Goal: Transaction & Acquisition: Purchase product/service

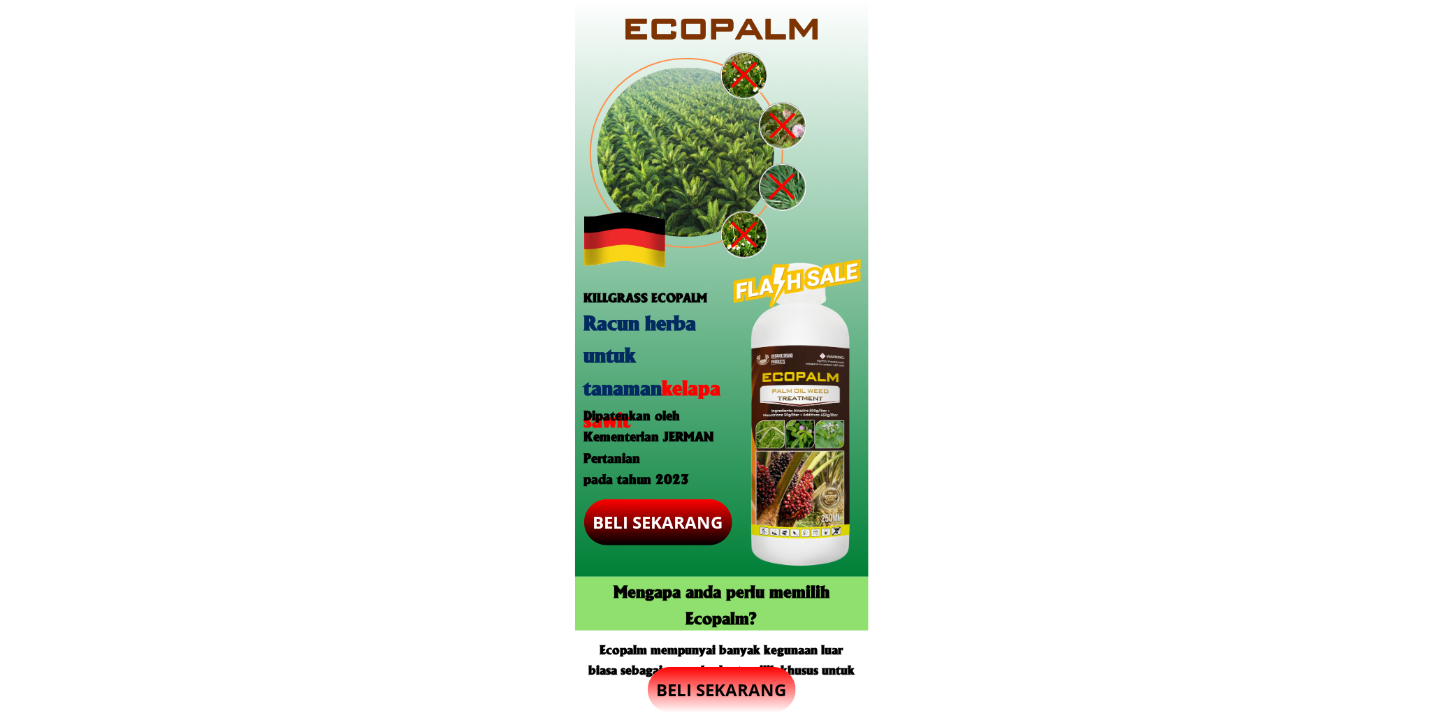
click at [665, 529] on p "BELI SEKARANG" at bounding box center [658, 523] width 149 height 46
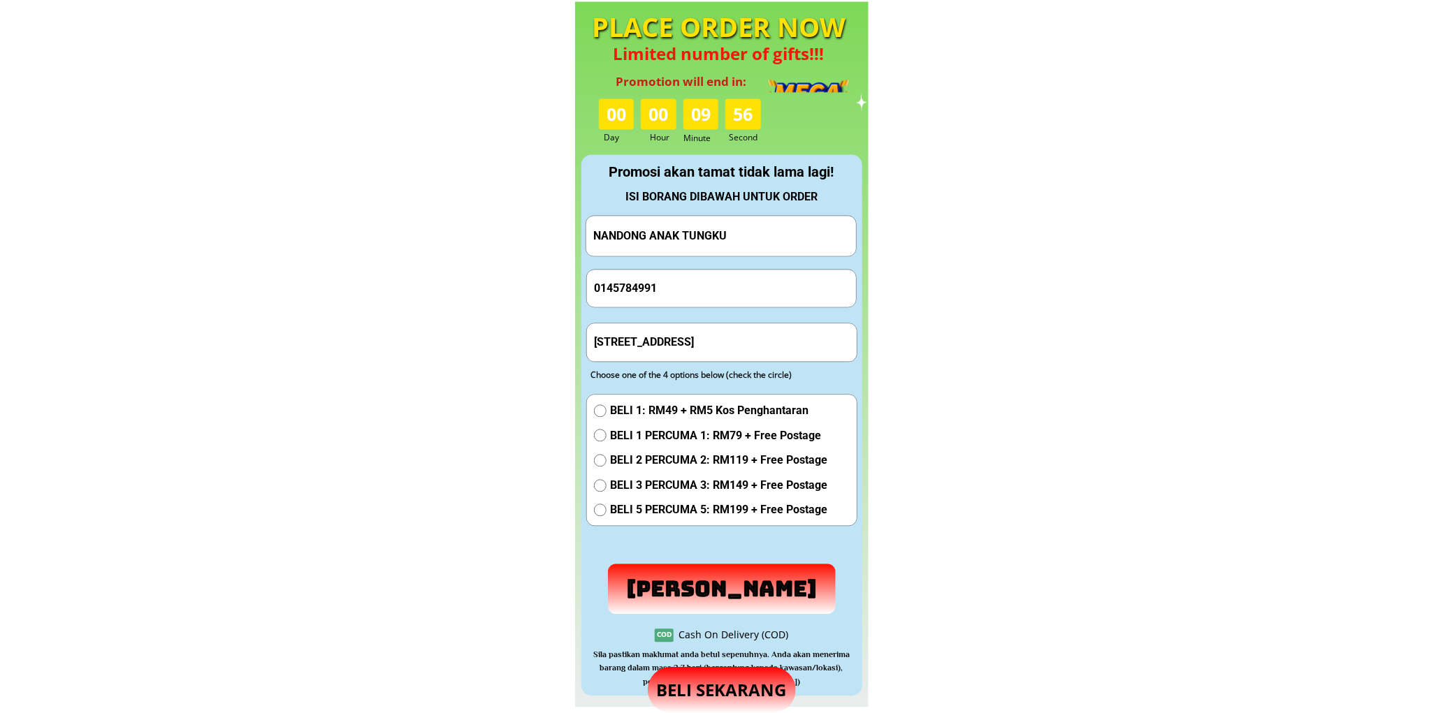
scroll to position [1305, 0]
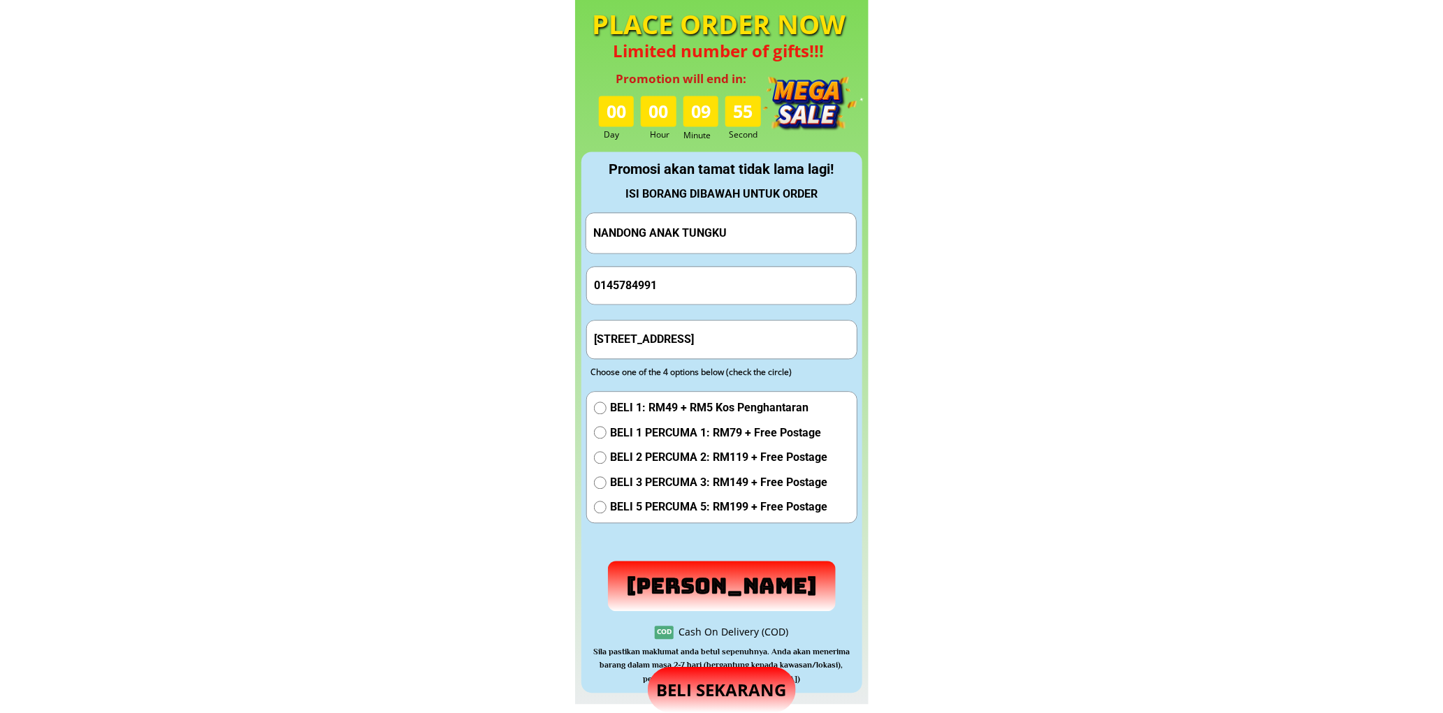
click at [734, 213] on input "NANDONG ANAK TUNGKU" at bounding box center [721, 233] width 263 height 40
click at [735, 214] on input "NANDONG ANAK TUNGKU" at bounding box center [721, 233] width 263 height 40
paste input "0136169626"
type input "0136169626"
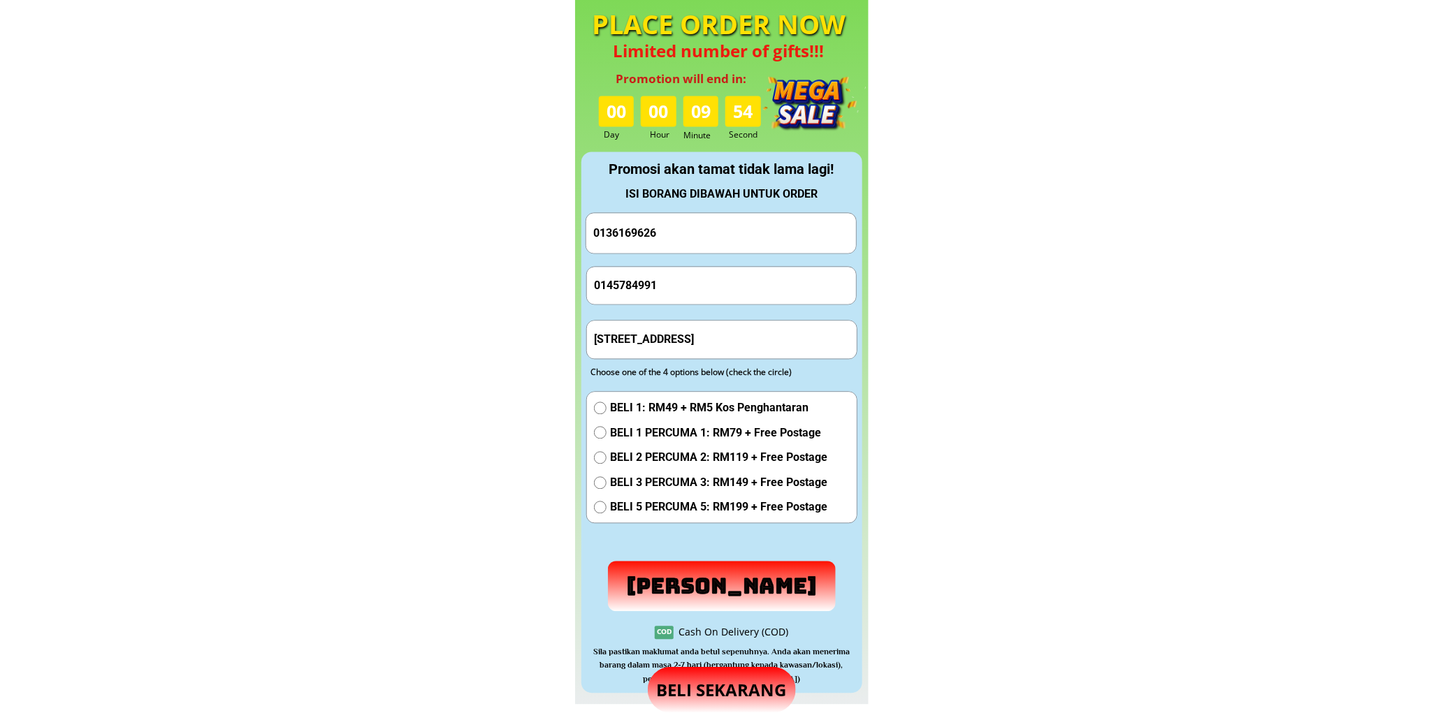
click at [711, 275] on input "0145784991" at bounding box center [722, 285] width 263 height 37
paste input "36169626"
type input "0136169626"
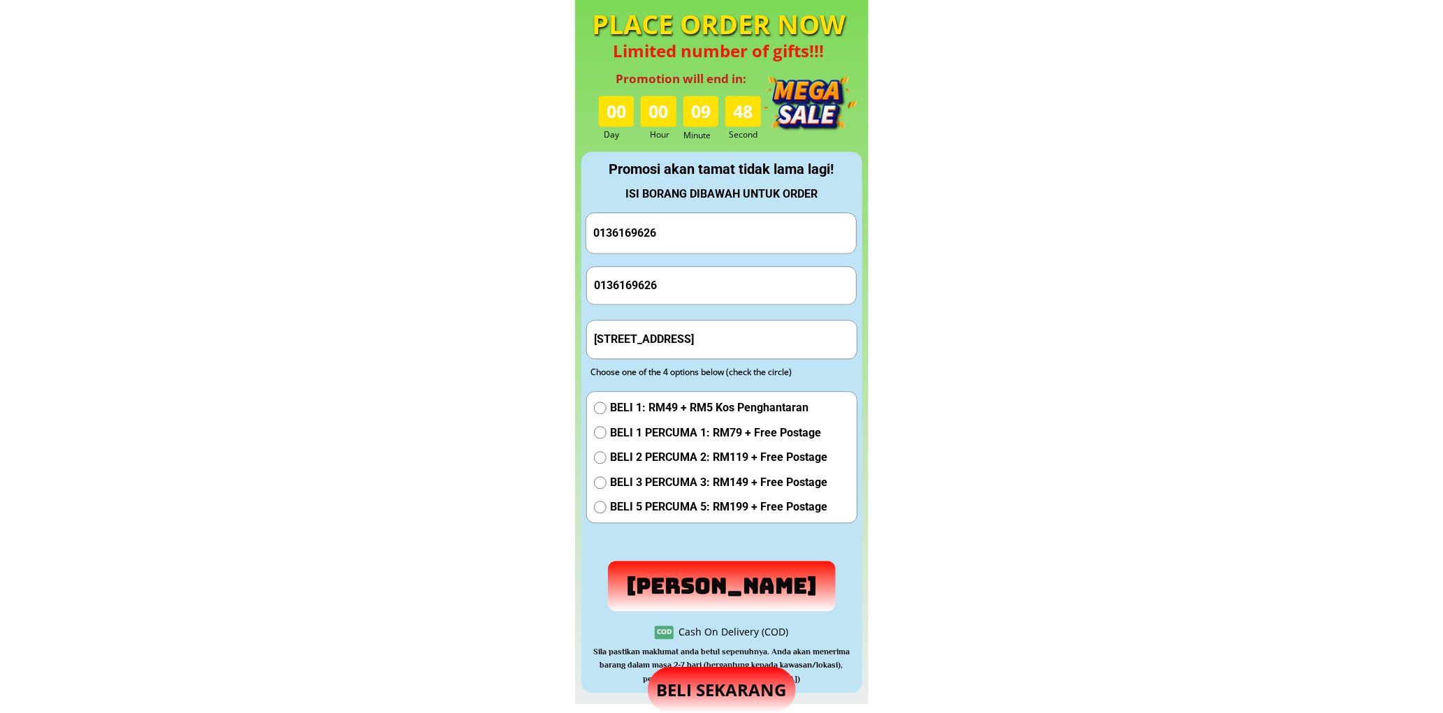
click at [700, 239] on input "0136169626" at bounding box center [721, 233] width 263 height 40
paste input "[PERSON_NAME]"
type input "[PERSON_NAME]"
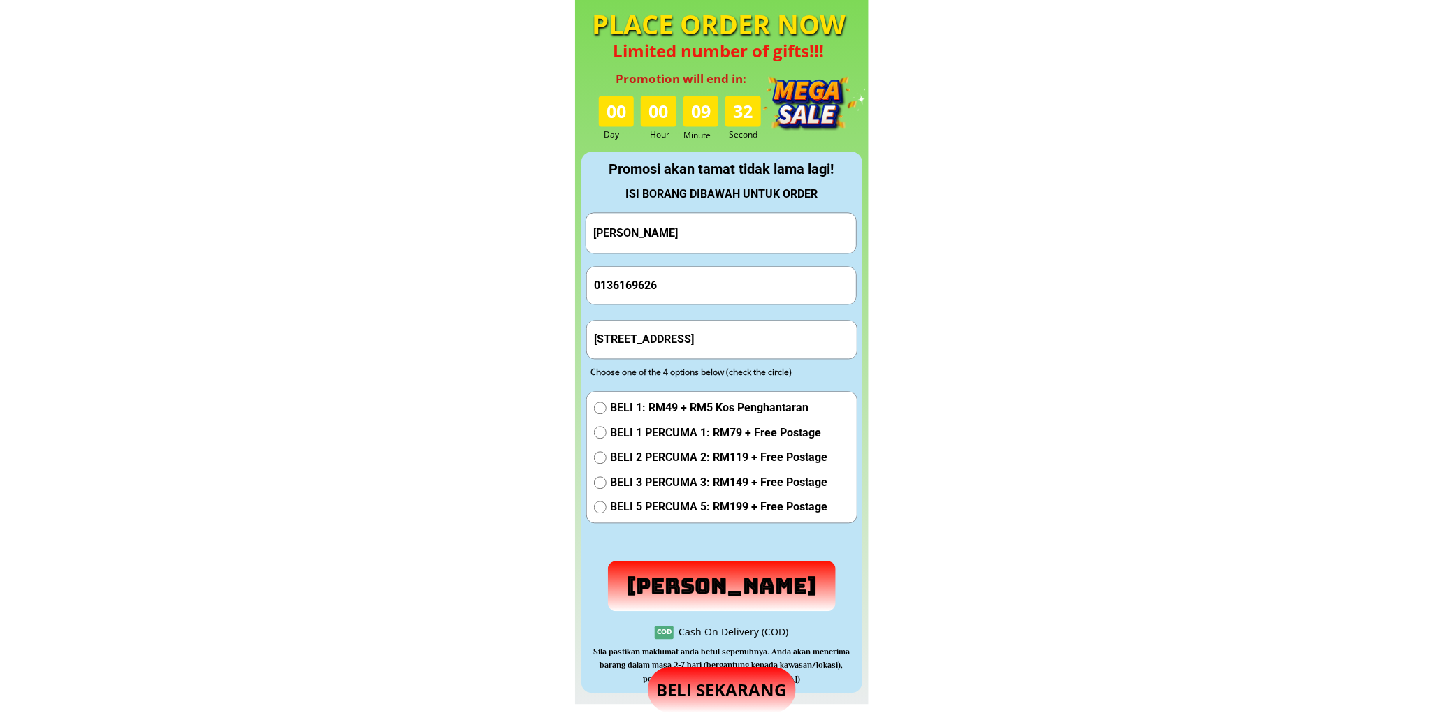
click at [635, 434] on span "BELI 1 PERCUMA 1: RM79 + Free Postage" at bounding box center [718, 433] width 217 height 18
radio input "true"
click at [704, 333] on input "[STREET_ADDRESS]" at bounding box center [722, 339] width 263 height 37
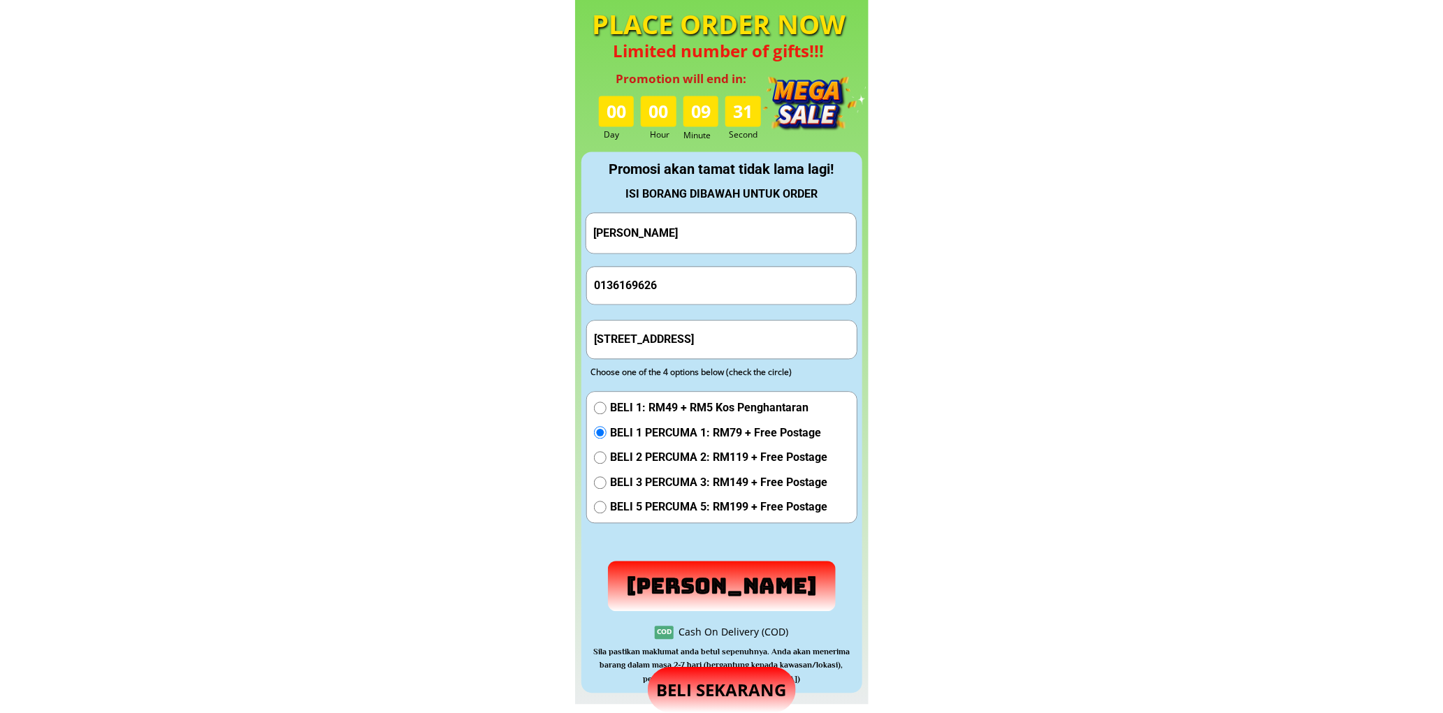
paste input "[GEOGRAPHIC_DATA],[GEOGRAPHIC_DATA]"
type input "[GEOGRAPHIC_DATA],[GEOGRAPHIC_DATA]"
click at [700, 593] on p "[PERSON_NAME]" at bounding box center [722, 586] width 229 height 50
